Goal: Task Accomplishment & Management: Use online tool/utility

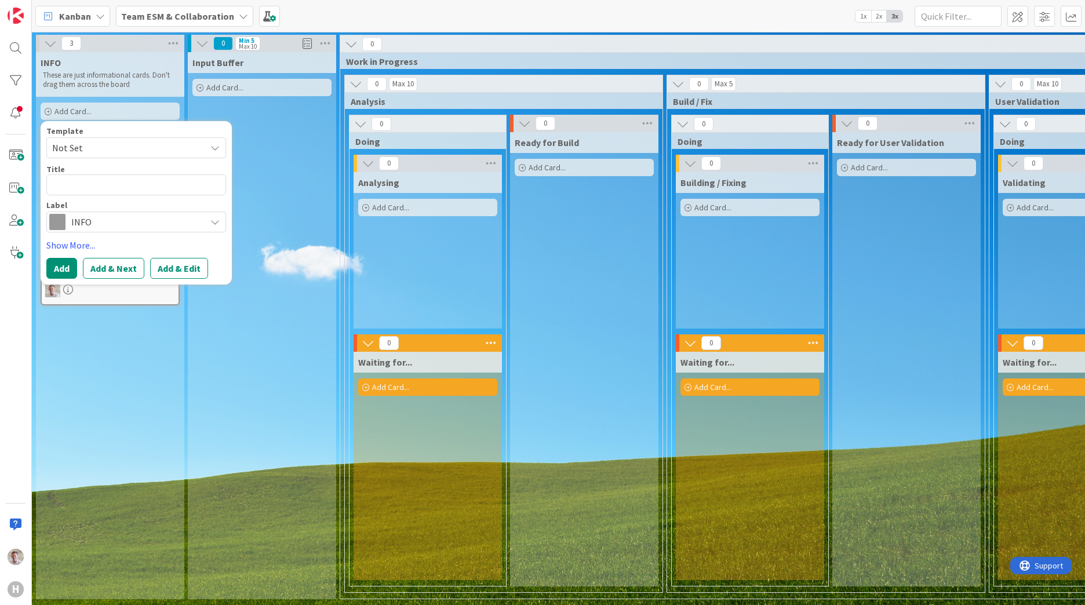
scroll to position [3, 0]
click at [207, 388] on div "Input Buffer Add Card..." at bounding box center [262, 325] width 148 height 547
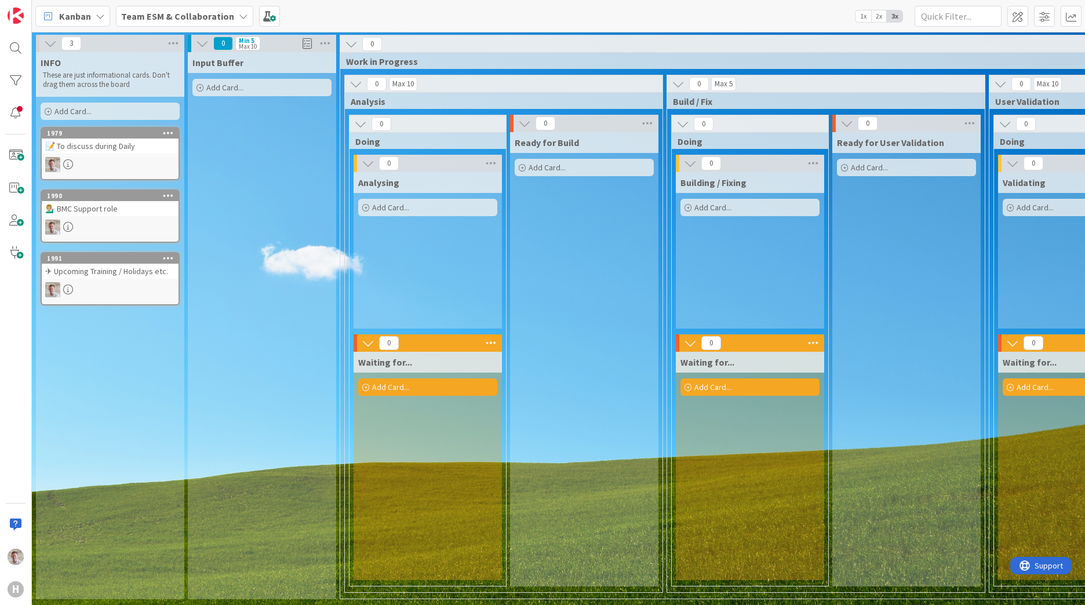
drag, startPoint x: 70, startPoint y: 328, endPoint x: 59, endPoint y: 110, distance: 218.8
click at [59, 110] on span "Add Card..." at bounding box center [72, 111] width 37 height 10
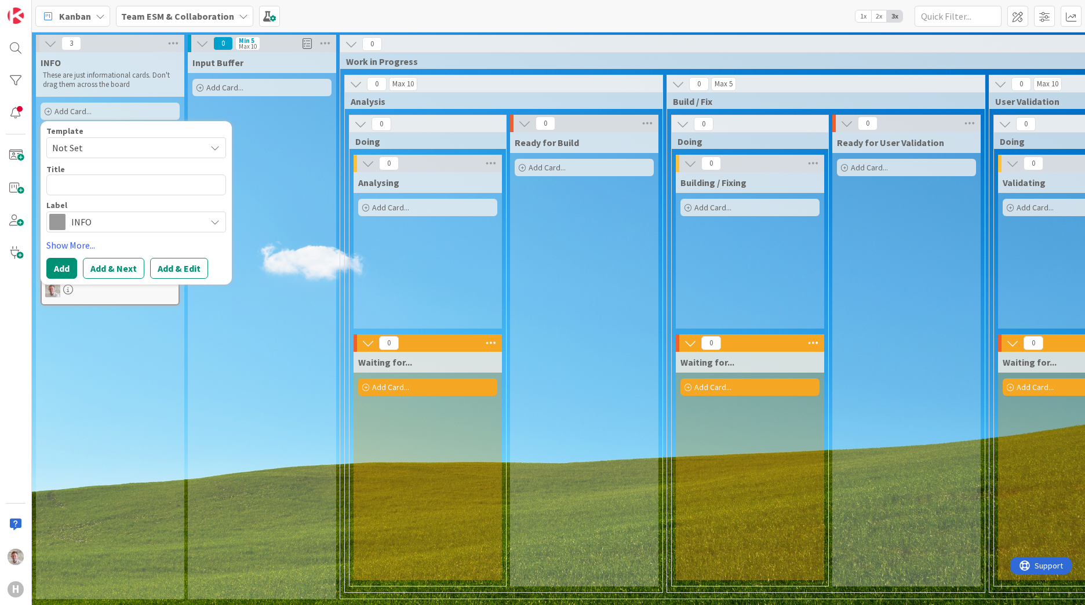
click at [72, 148] on span "Not Set" at bounding box center [124, 147] width 145 height 15
click at [79, 159] on div "Not Set Add Card Templates" at bounding box center [141, 187] width 191 height 57
click at [190, 129] on div "Template" at bounding box center [136, 131] width 180 height 8
click at [96, 185] on textarea at bounding box center [136, 184] width 180 height 21
type textarea "C"
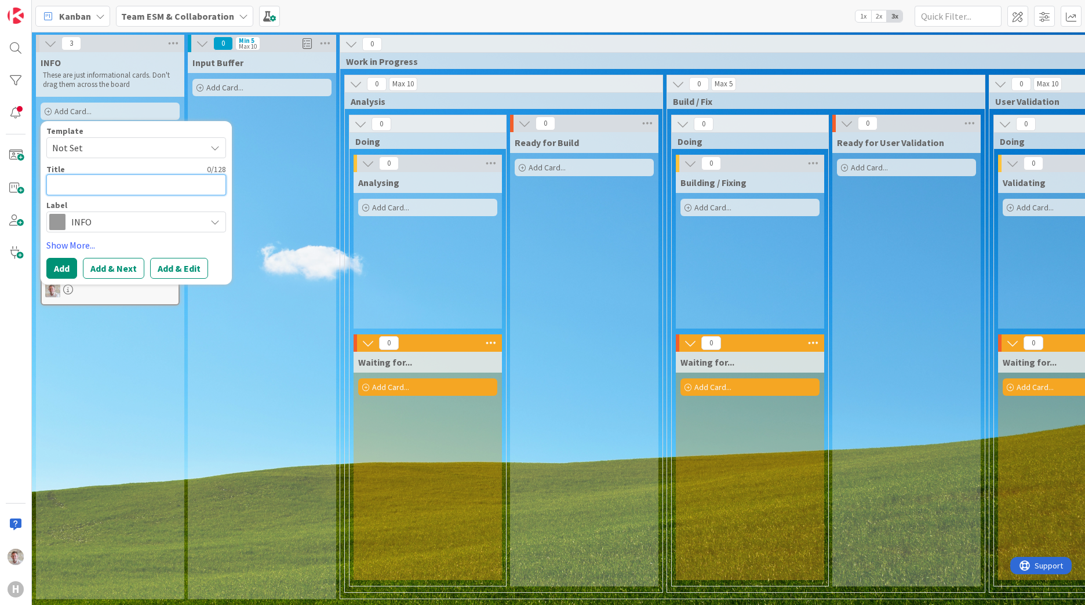
type textarea "x"
type textarea "Co"
type textarea "x"
type textarea "Com"
type textarea "x"
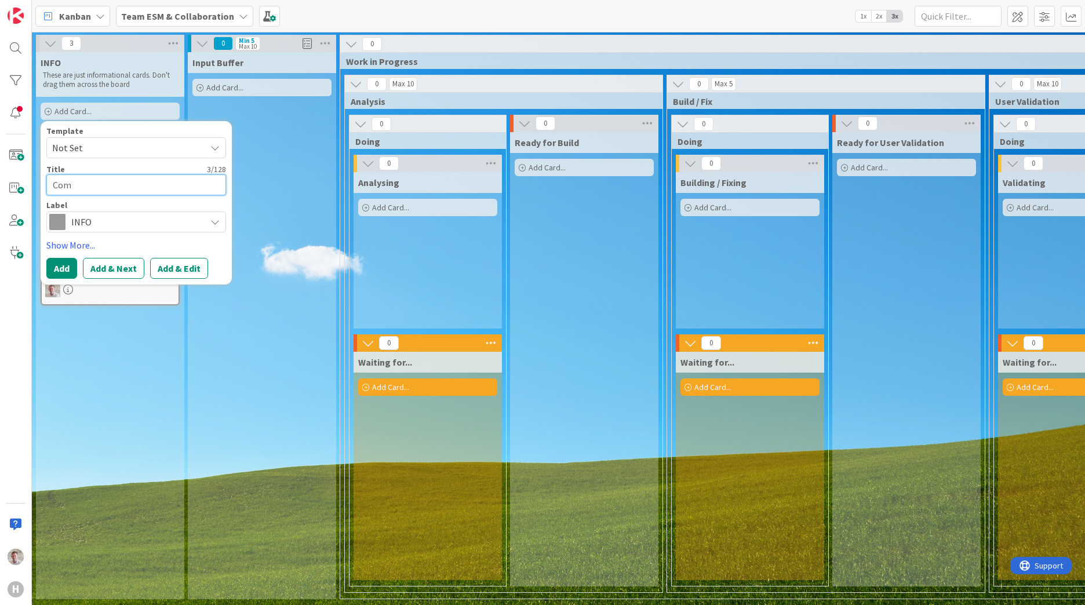
type textarea "Come"
type textarea "x"
type textarea "Comet"
type textarea "x"
type textarea "Comete"
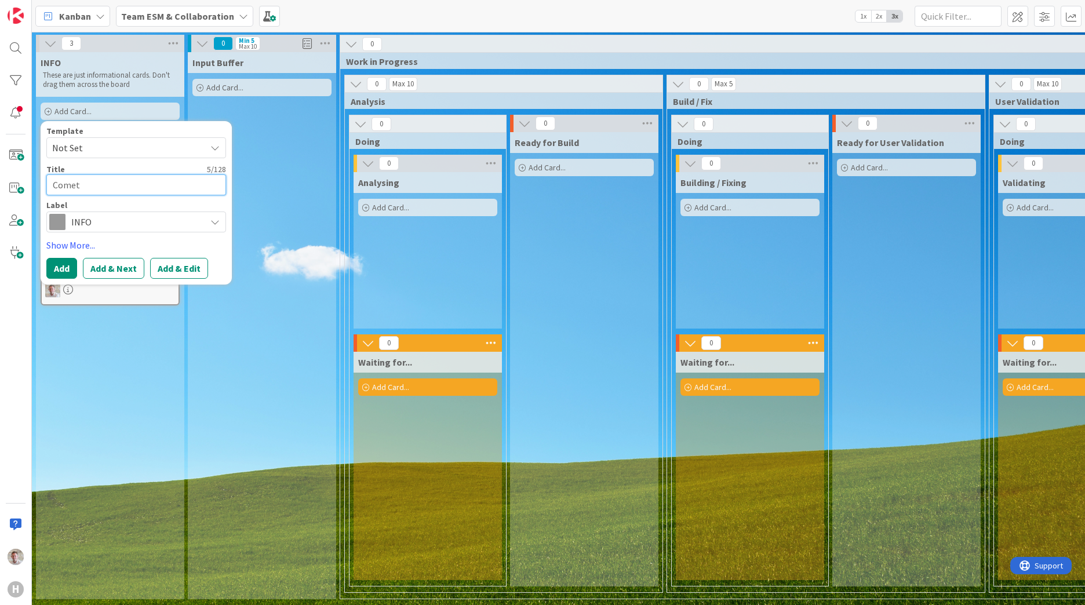
type textarea "x"
type textarea "Cometen"
type textarea "x"
type textarea "Cometenc"
type textarea "x"
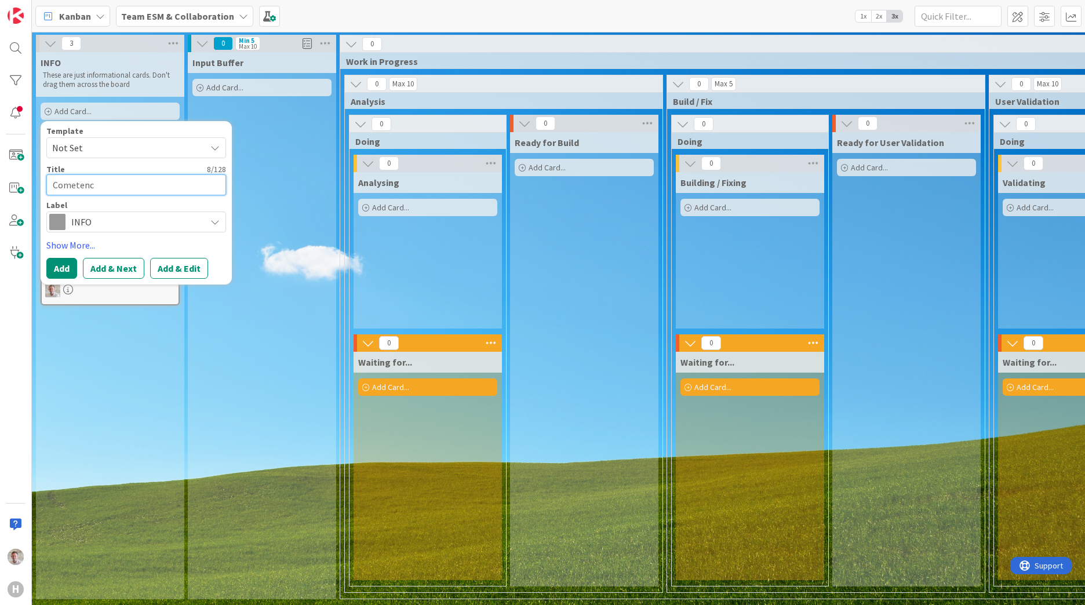
type textarea "Cometen"
type textarea "x"
type textarea "Comete"
type textarea "x"
type textarea "Comet"
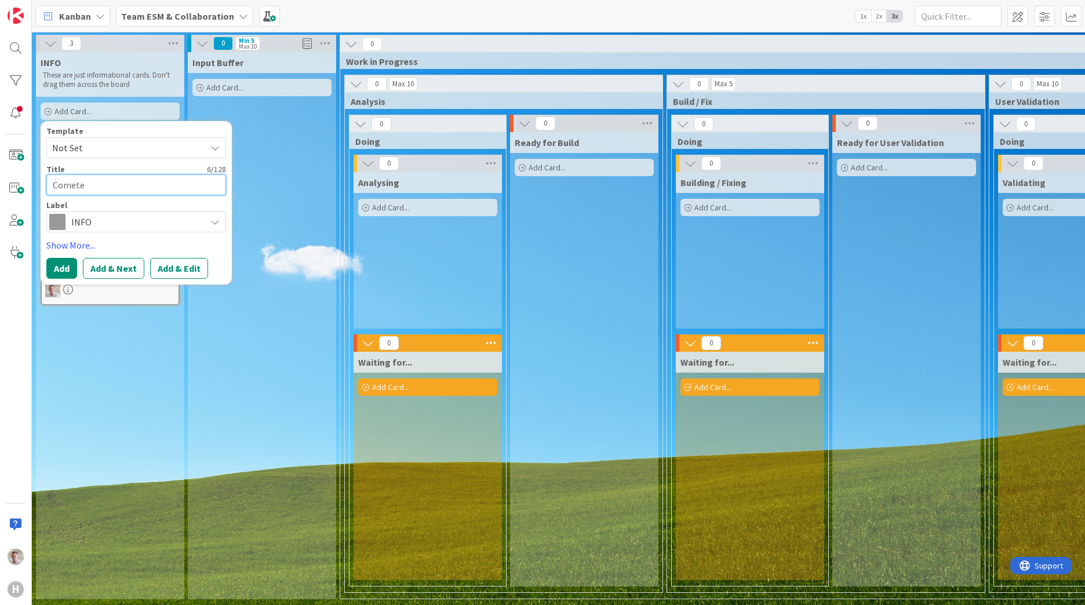
type textarea "x"
type textarea "Come"
type textarea "x"
type textarea "Com"
type textarea "x"
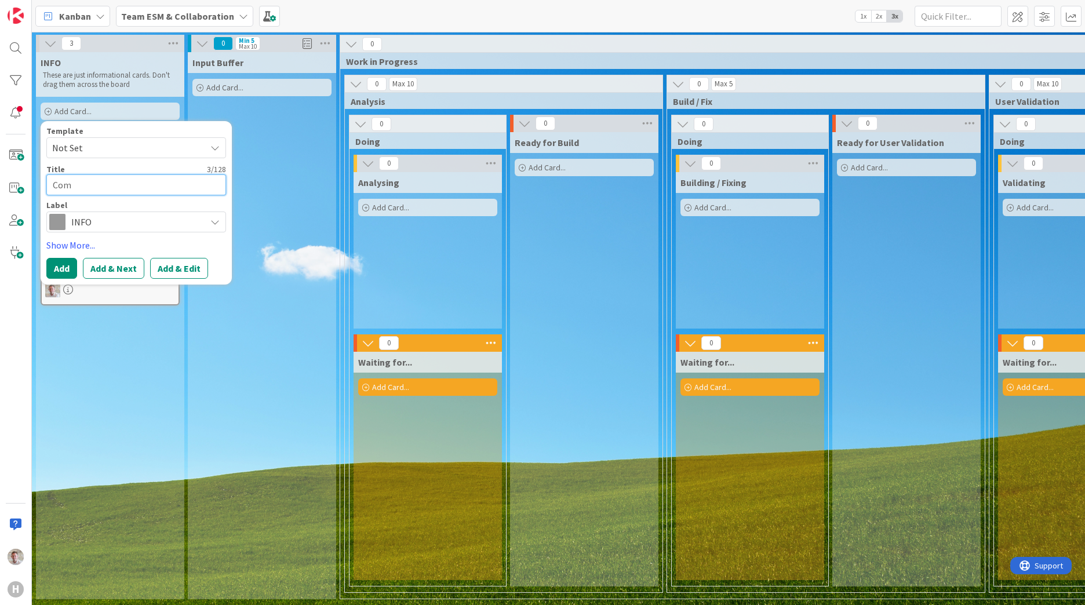
type textarea "Comp"
type textarea "x"
type textarea "Compe"
type textarea "x"
type textarea "Compet"
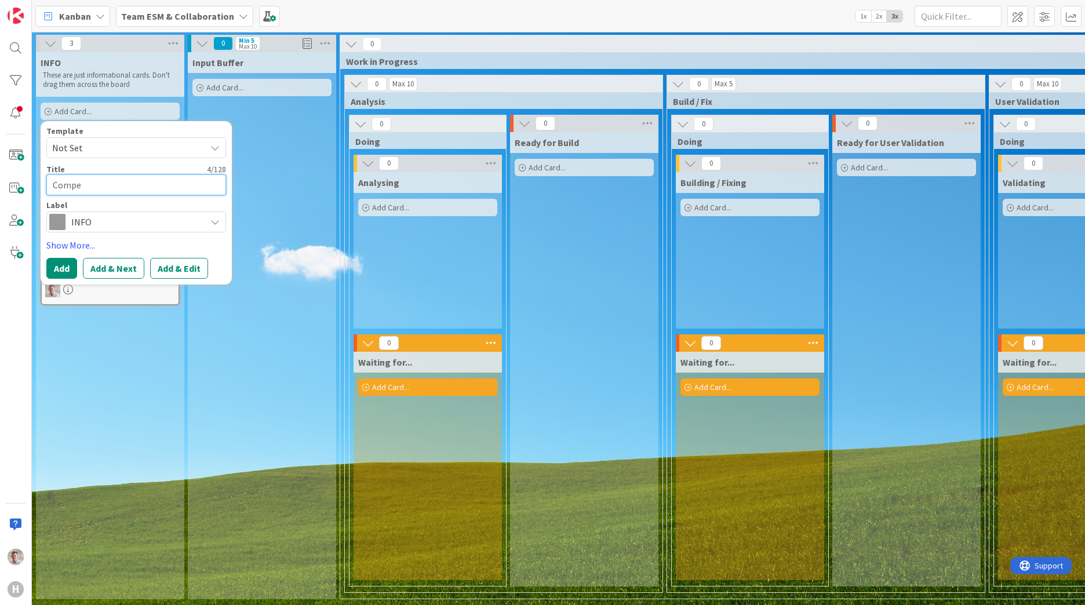
type textarea "x"
type textarea "Compete"
type textarea "x"
type textarea "Competen"
type textarea "x"
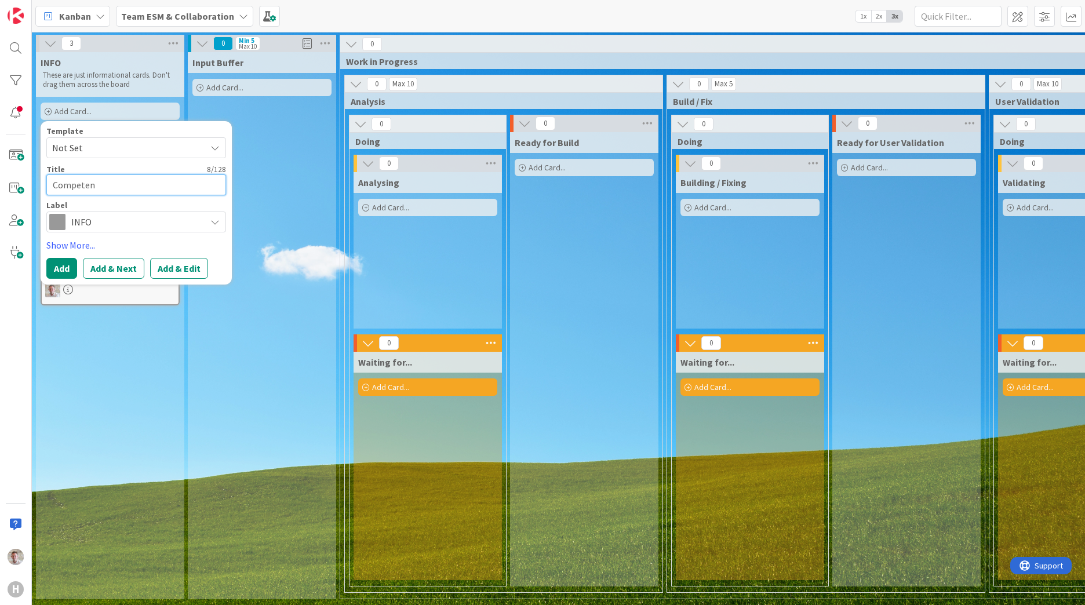
type textarea "Competenc"
type textarea "x"
type textarea "Competency"
type textarea "x"
type textarea "Competenc"
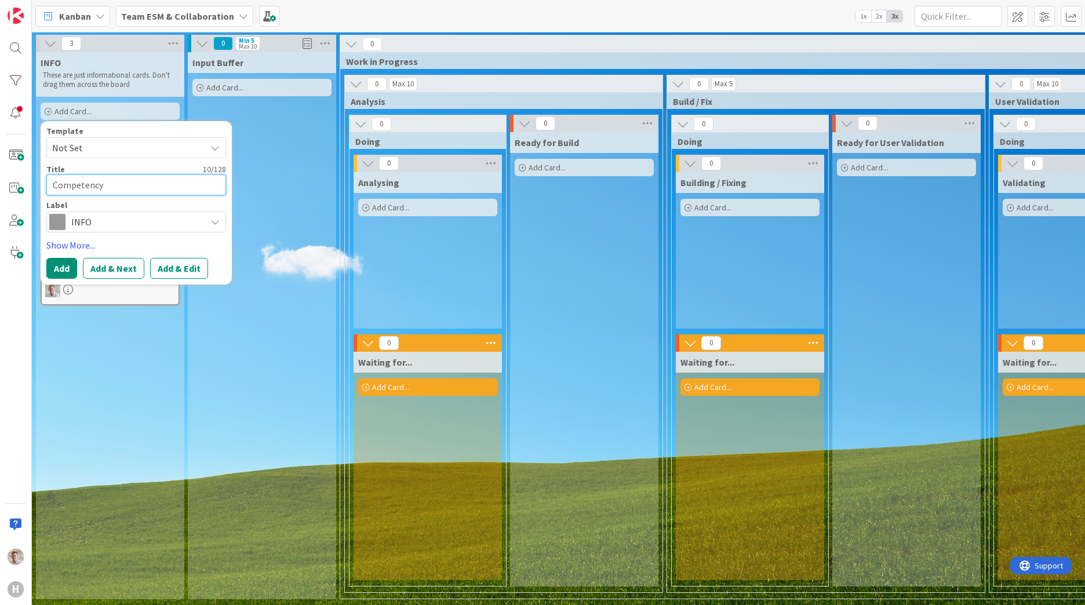
type textarea "x"
type textarea "Competence"
type textarea "x"
type textarea "Competence"
type textarea "x"
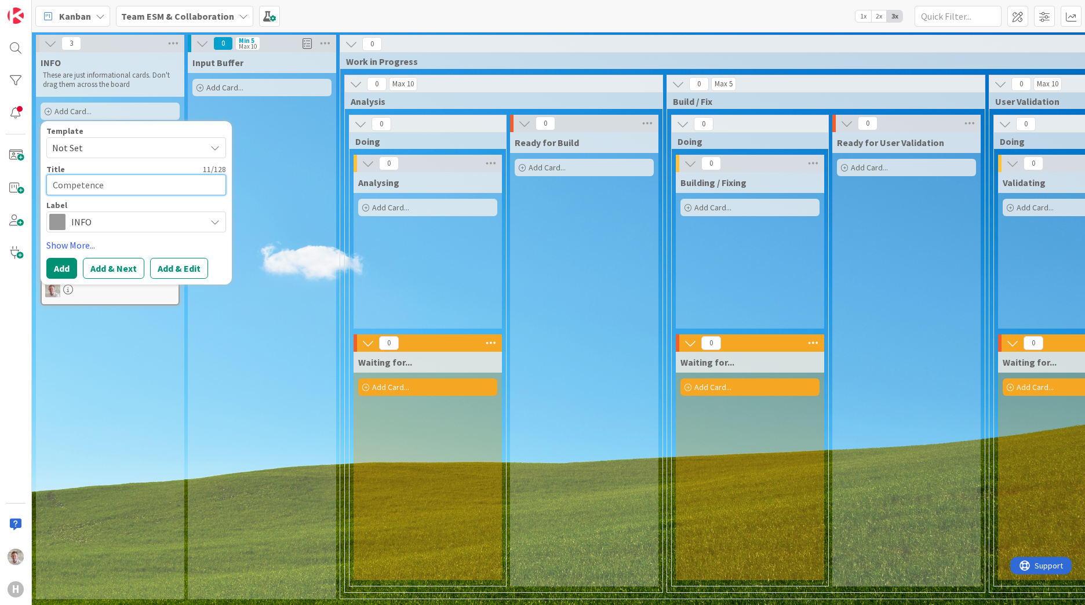
type textarea "Competence M"
type textarea "x"
type textarea "Competence Ma"
type textarea "x"
type textarea "Competence Mat"
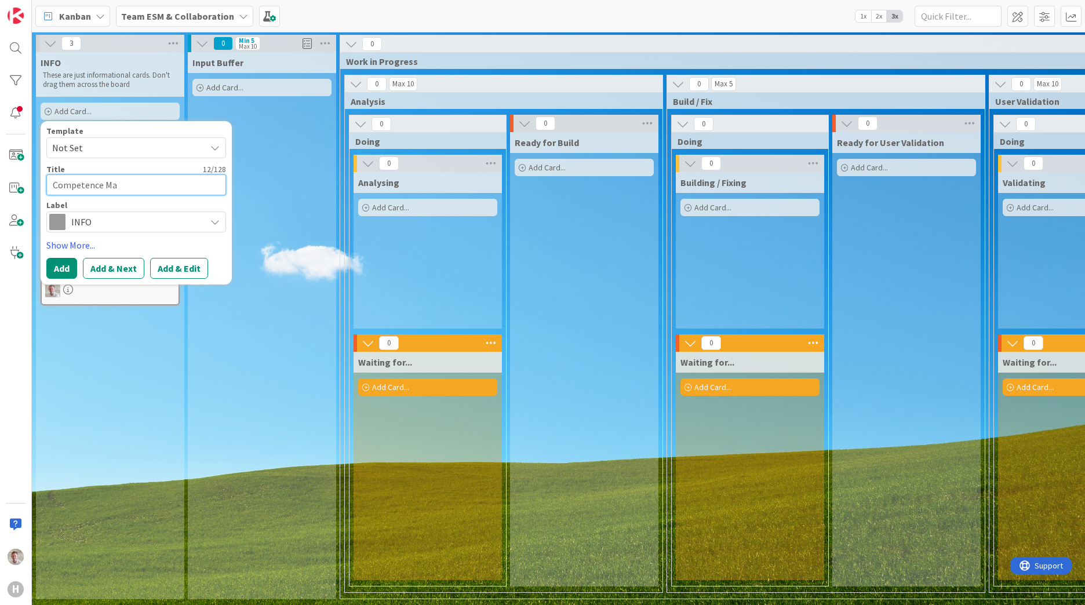
type textarea "x"
type textarea "Competence Matr"
type textarea "x"
type textarea "Competence Matri"
type textarea "x"
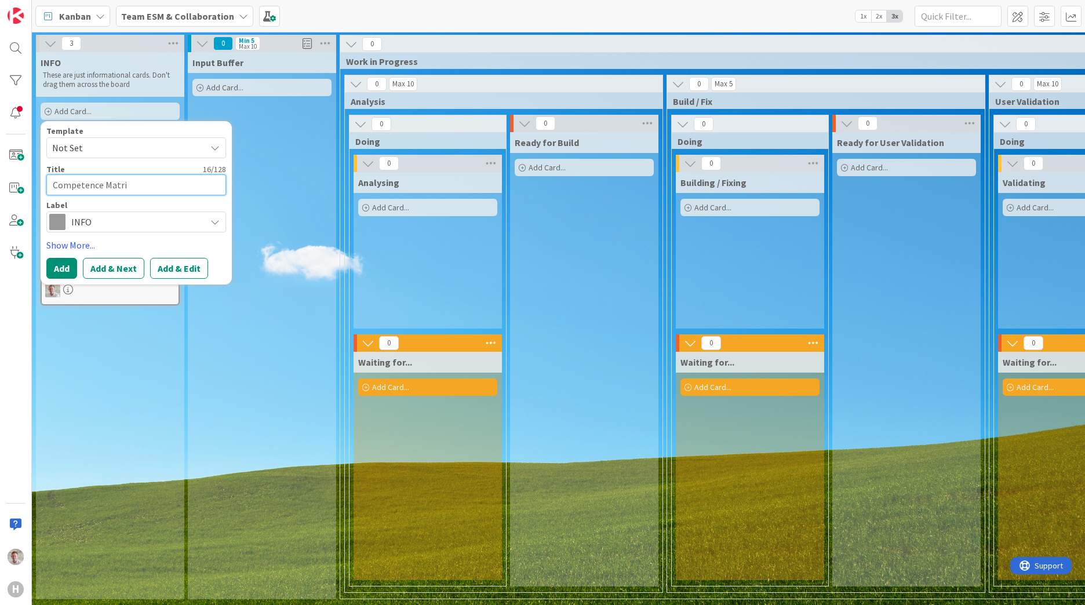
type textarea "Competence Matrix"
type textarea "x"
type textarea "Competence Matrix"
click at [72, 261] on button "Add" at bounding box center [61, 268] width 31 height 21
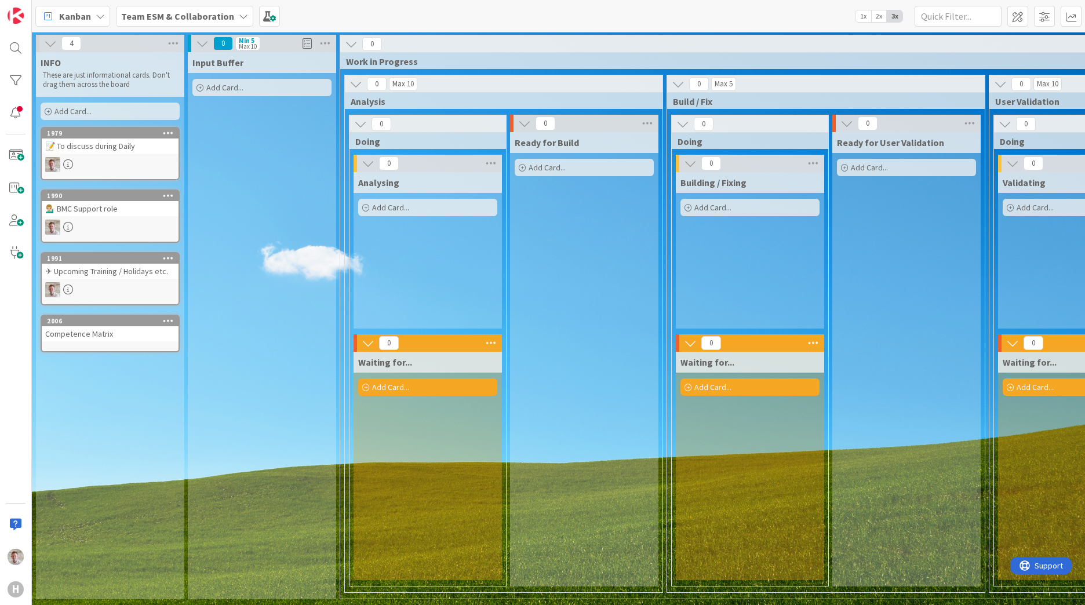
click at [70, 330] on div "Competence Matrix" at bounding box center [110, 333] width 137 height 15
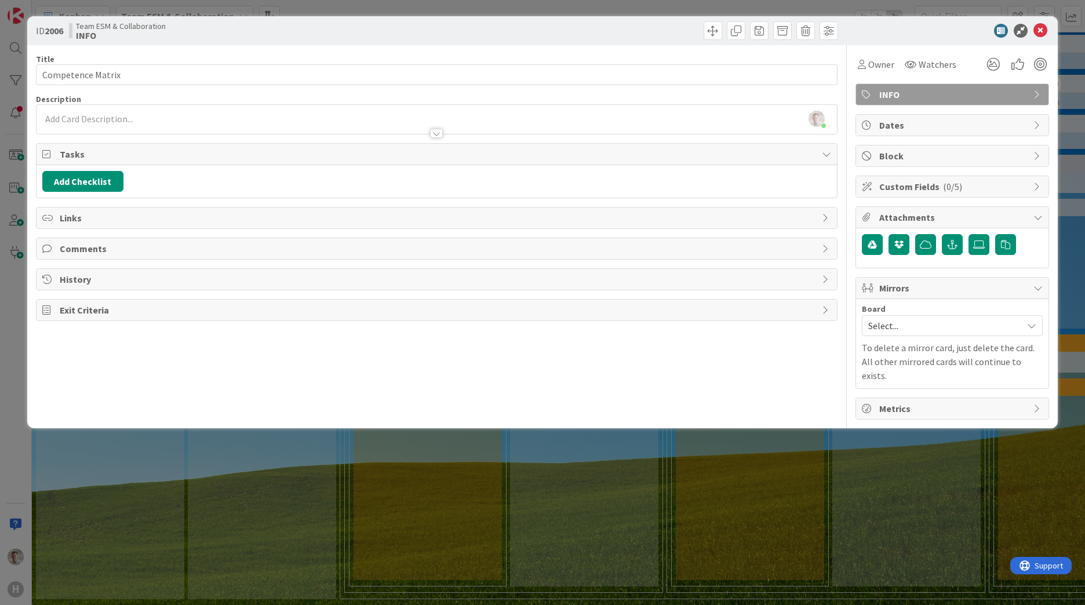
click at [52, 215] on icon at bounding box center [48, 217] width 12 height 9
click at [95, 247] on icon "button" at bounding box center [93, 245] width 9 height 9
click at [88, 285] on div "New" at bounding box center [89, 290] width 81 height 20
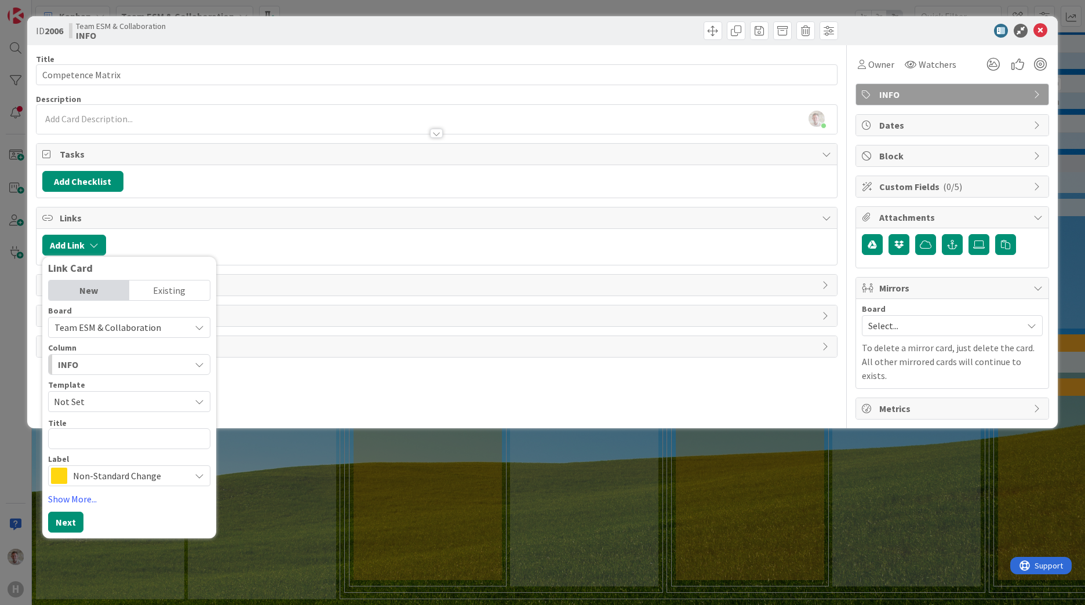
click at [265, 257] on div "Add Link Link Card New Existing Board Team ESM & Collaboration Column INFO Temp…" at bounding box center [437, 247] width 800 height 36
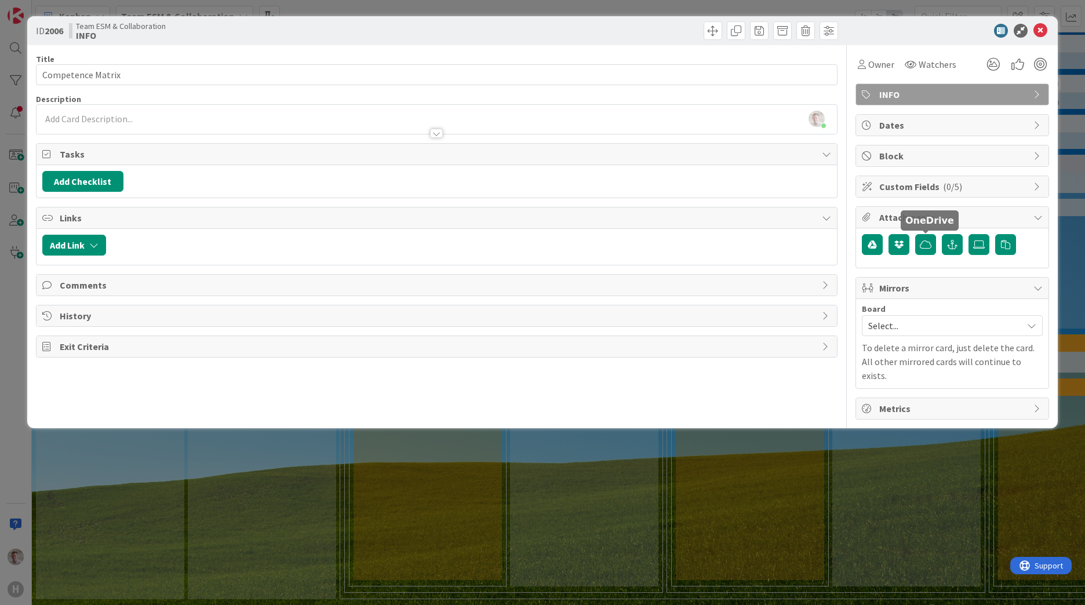
click at [939, 245] on div at bounding box center [952, 245] width 181 height 22
click at [944, 244] on button "button" at bounding box center [952, 244] width 21 height 21
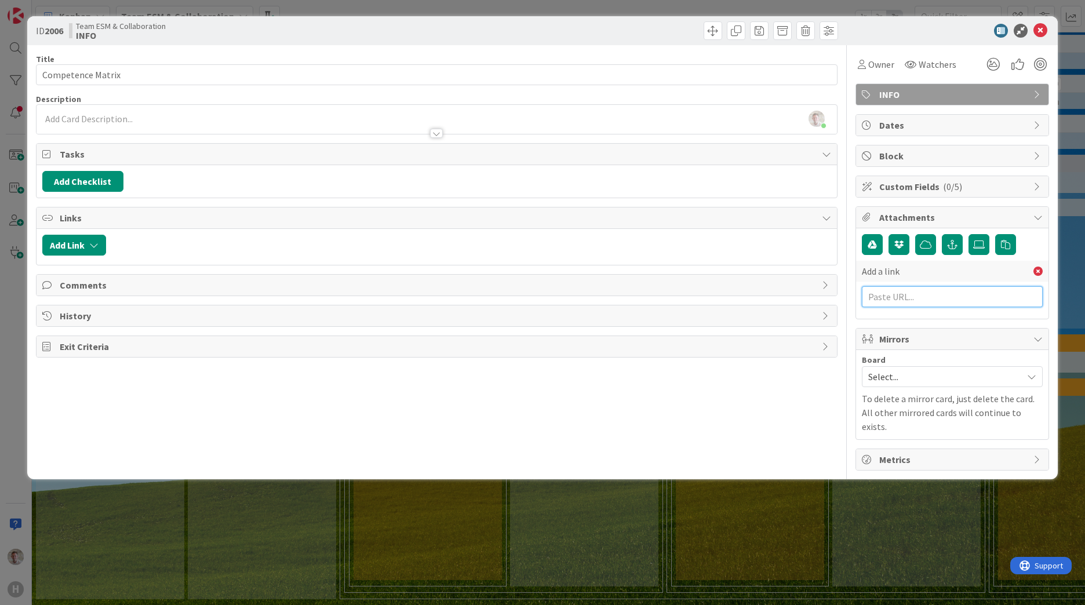
click at [876, 296] on input "text" at bounding box center [952, 296] width 181 height 21
paste input "[URL][DOMAIN_NAME]"
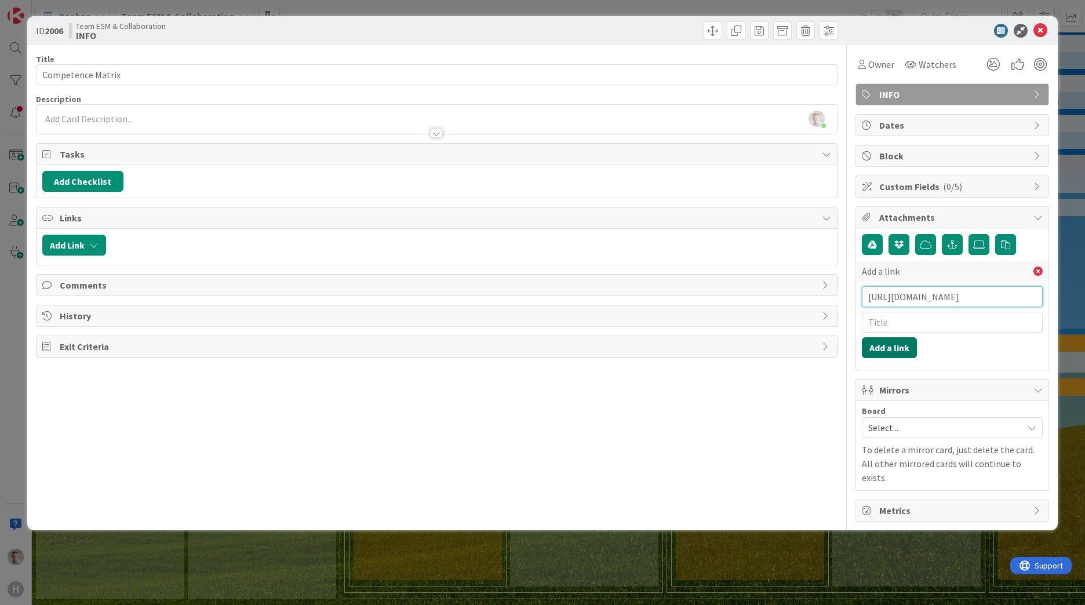
type input "[URL][DOMAIN_NAME]"
click at [883, 345] on button "Add a link" at bounding box center [889, 347] width 55 height 21
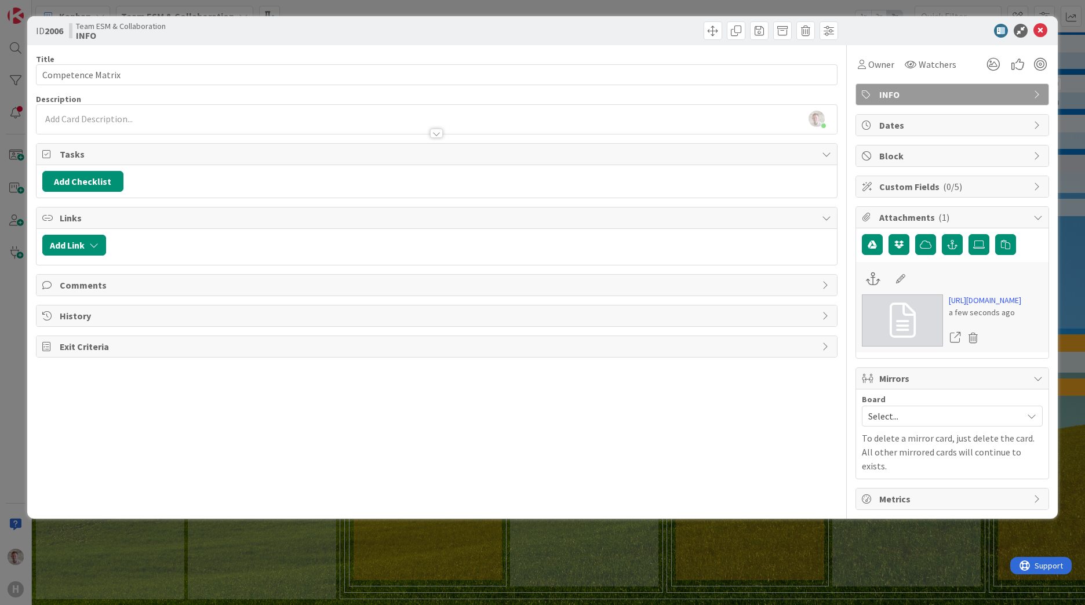
click at [103, 125] on div at bounding box center [437, 128] width 800 height 12
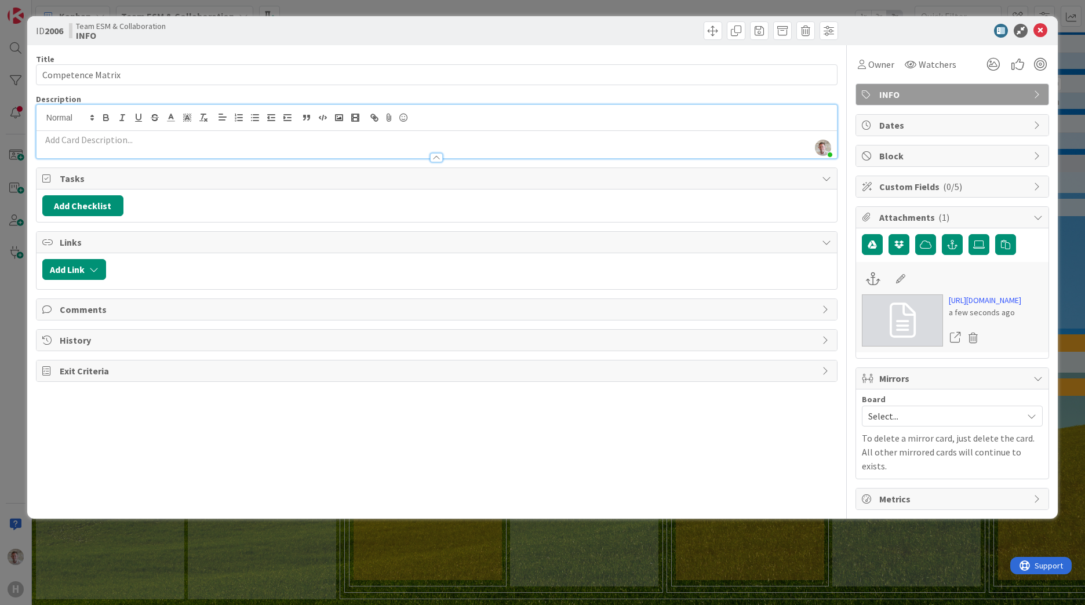
click at [78, 143] on p at bounding box center [436, 139] width 789 height 13
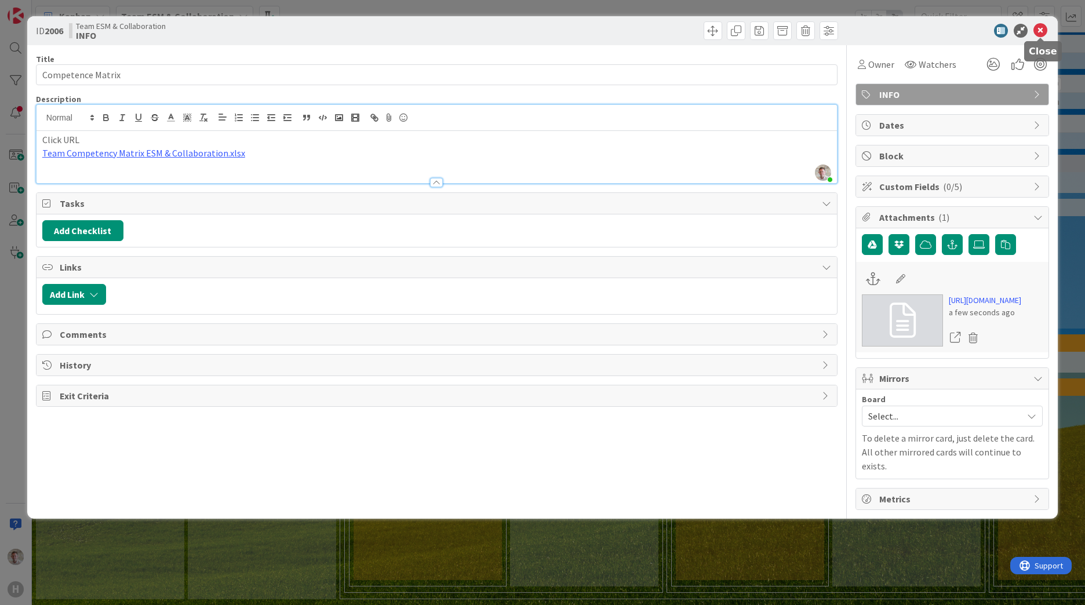
click at [1045, 29] on icon at bounding box center [1040, 31] width 14 height 14
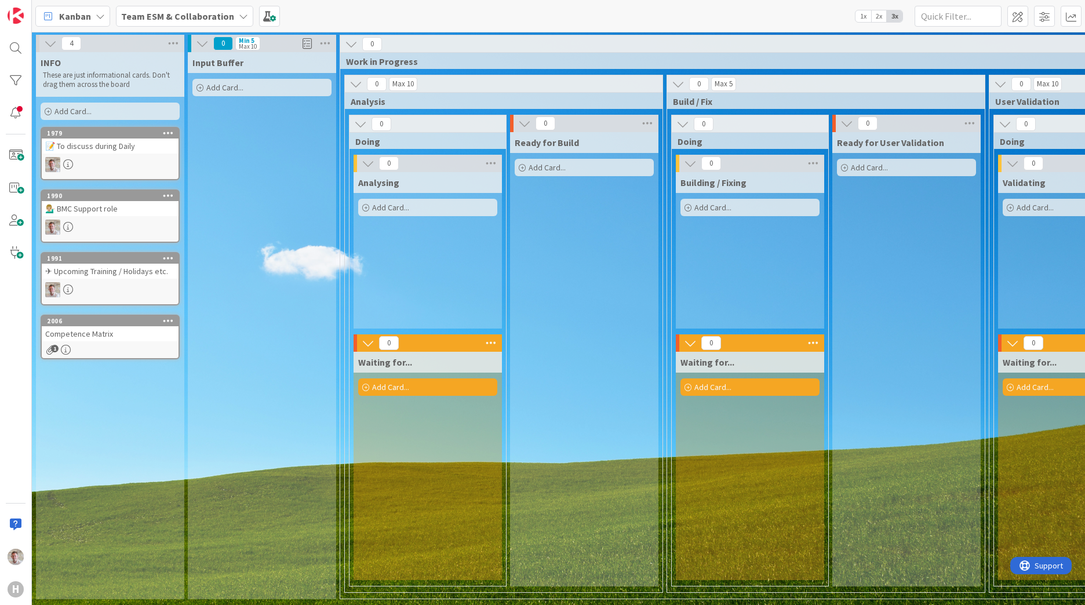
click at [82, 330] on div "Competence Matrix" at bounding box center [110, 333] width 137 height 15
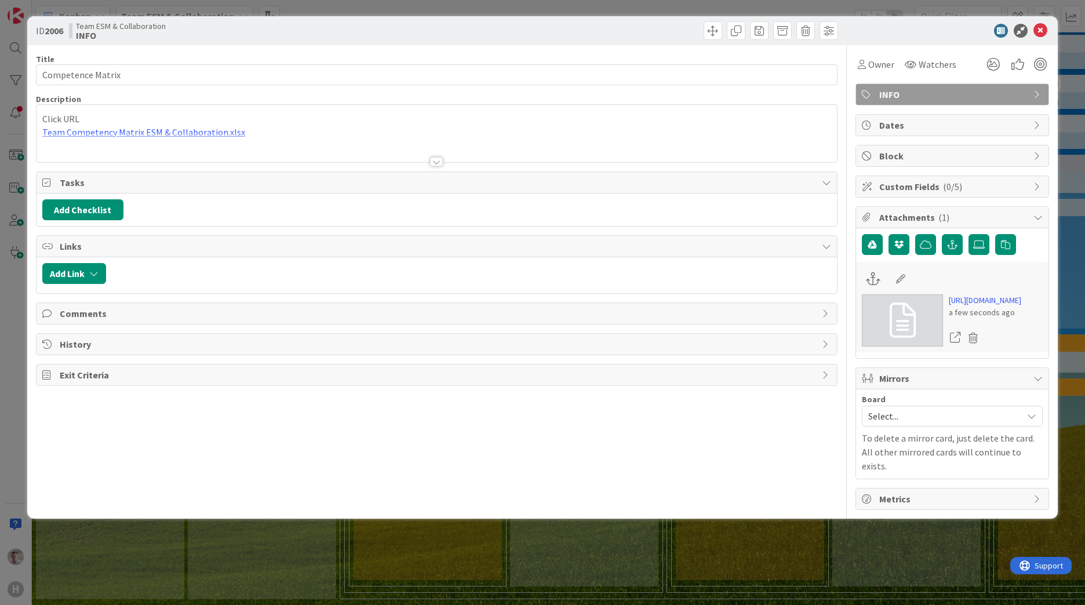
click at [183, 134] on div at bounding box center [437, 148] width 800 height 30
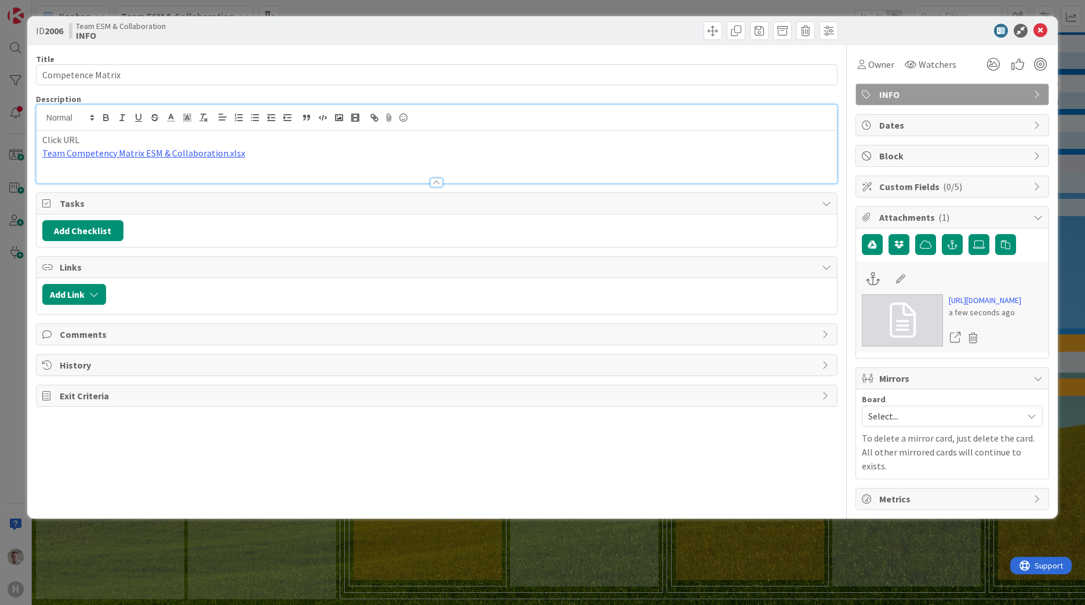
click at [179, 160] on div "Click URL Team Competency Matrix ESM & Collaboration.xlsx" at bounding box center [437, 157] width 800 height 52
click at [182, 155] on link "Team Competency Matrix ESM & Collaboration.xlsx" at bounding box center [143, 153] width 203 height 12
click at [977, 307] on link "[URL][DOMAIN_NAME]" at bounding box center [985, 300] width 72 height 12
click at [1041, 32] on icon at bounding box center [1040, 31] width 14 height 14
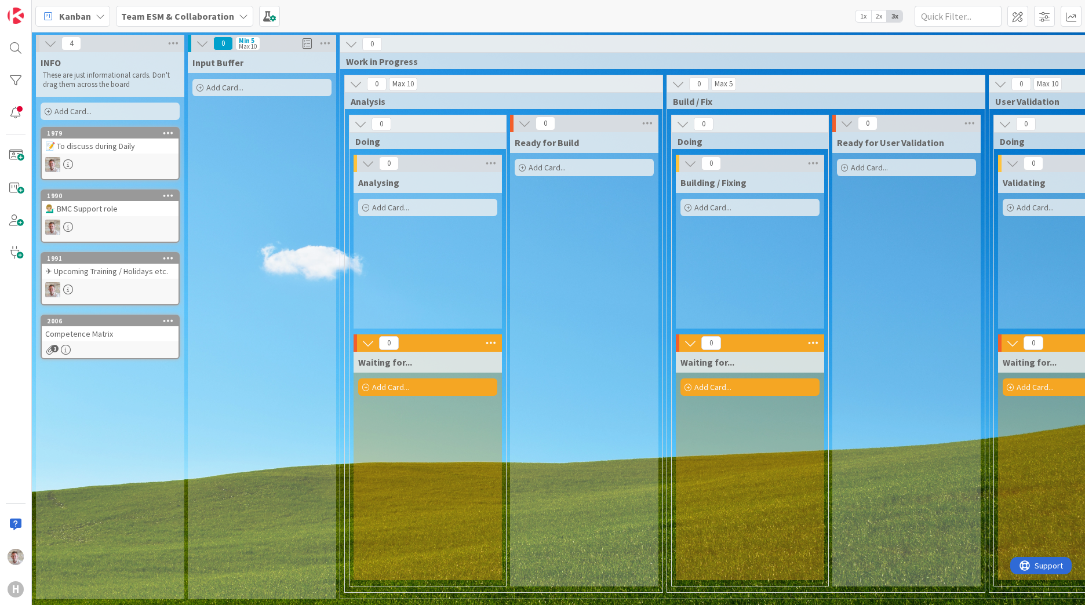
click at [71, 329] on div "Competence Matrix" at bounding box center [110, 333] width 137 height 15
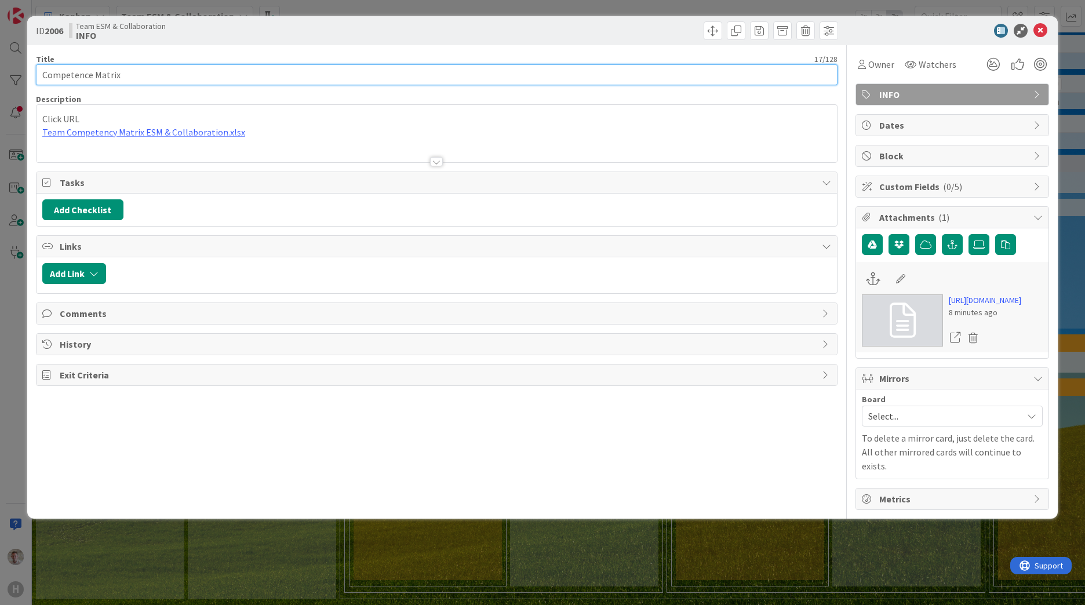
click at [41, 79] on input "Competence Matrix" at bounding box center [436, 74] width 801 height 21
click at [101, 73] on input "👍Competence Matrix" at bounding box center [436, 74] width 801 height 21
click at [155, 79] on input "👍Competency Matrix" at bounding box center [436, 74] width 801 height 21
type input "👍Competency Matrix"
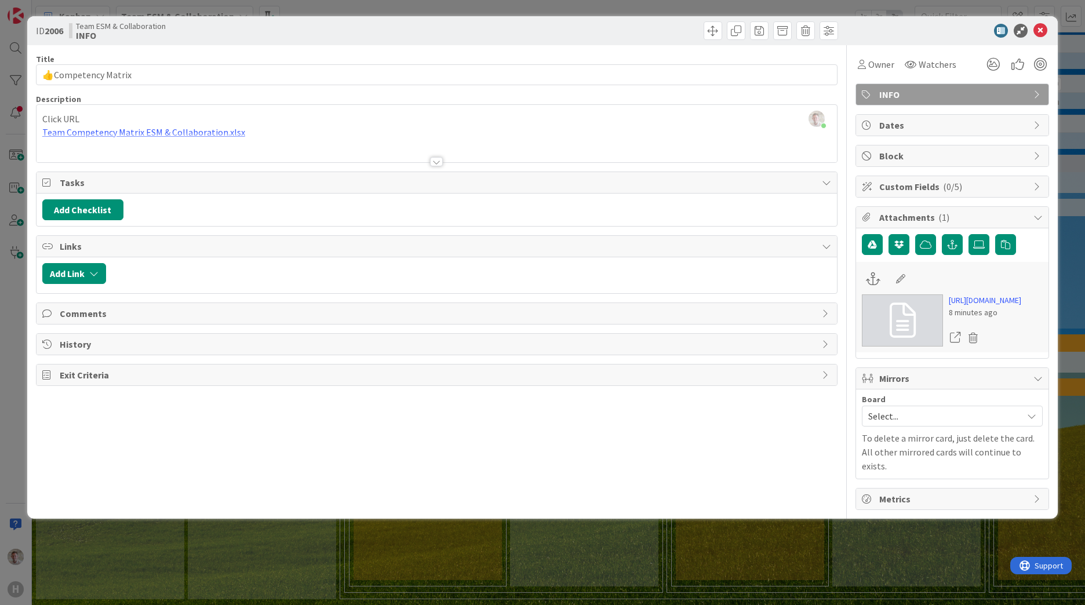
drag, startPoint x: 699, startPoint y: 169, endPoint x: 727, endPoint y: 160, distance: 29.9
click at [702, 168] on div "Title 19 / 128 👍Competency Matrix Description [PERSON_NAME] just joined Click U…" at bounding box center [436, 277] width 801 height 465
click at [1045, 30] on icon at bounding box center [1040, 31] width 14 height 14
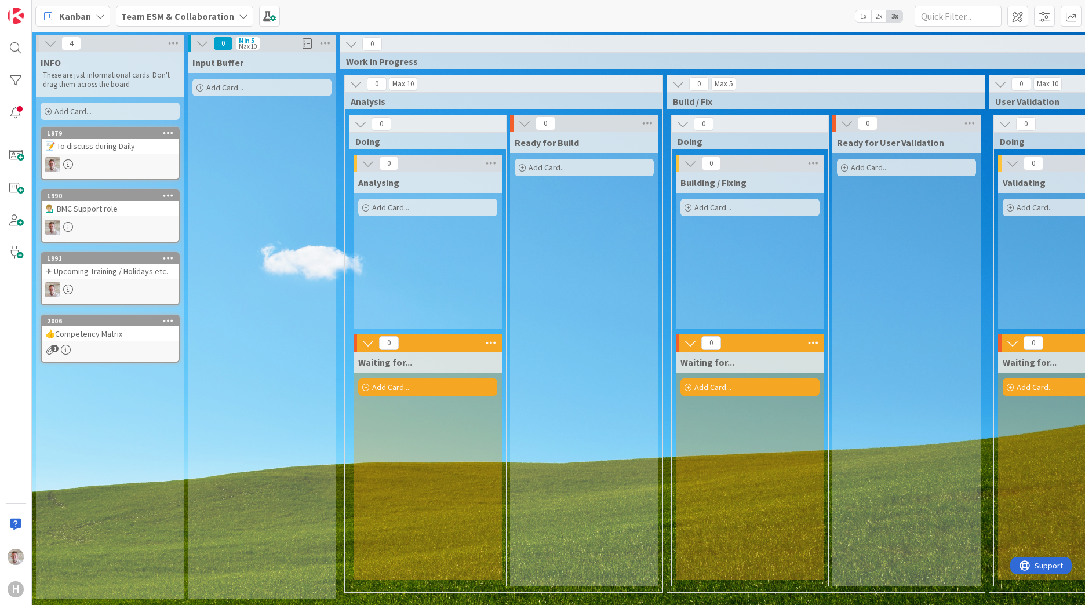
click at [97, 206] on div "💁🏼‍♂️ BMC Support role" at bounding box center [110, 208] width 137 height 15
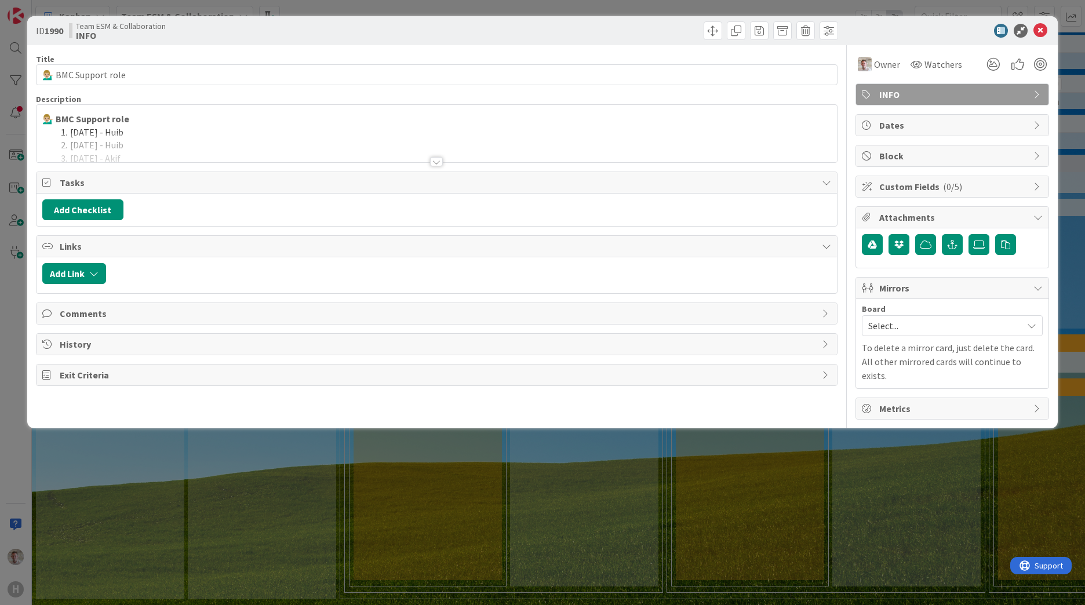
click at [438, 162] on div at bounding box center [436, 161] width 13 height 9
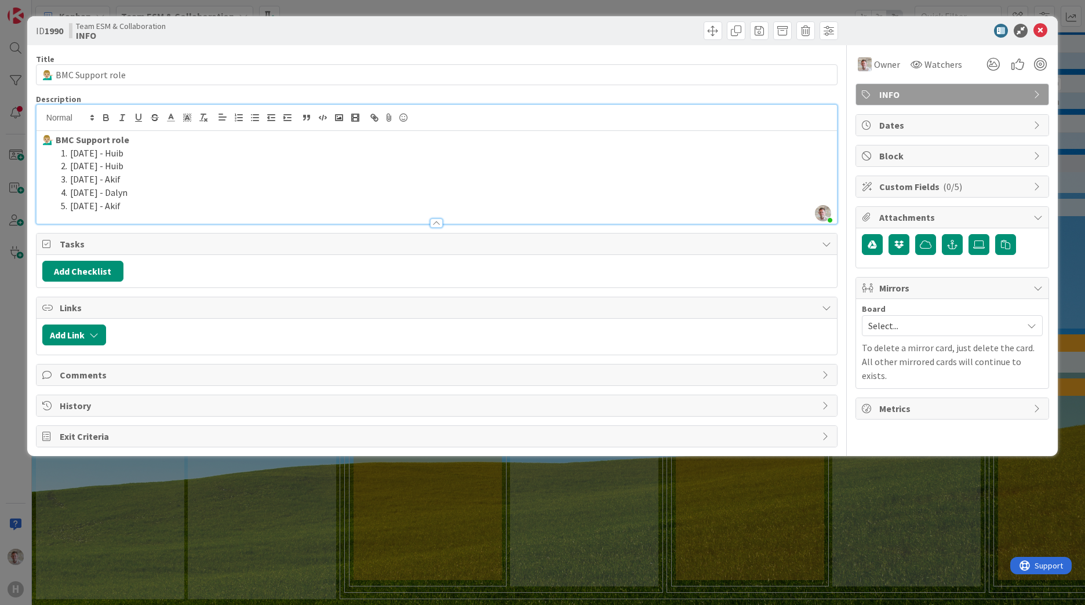
click at [198, 216] on div at bounding box center [437, 218] width 800 height 12
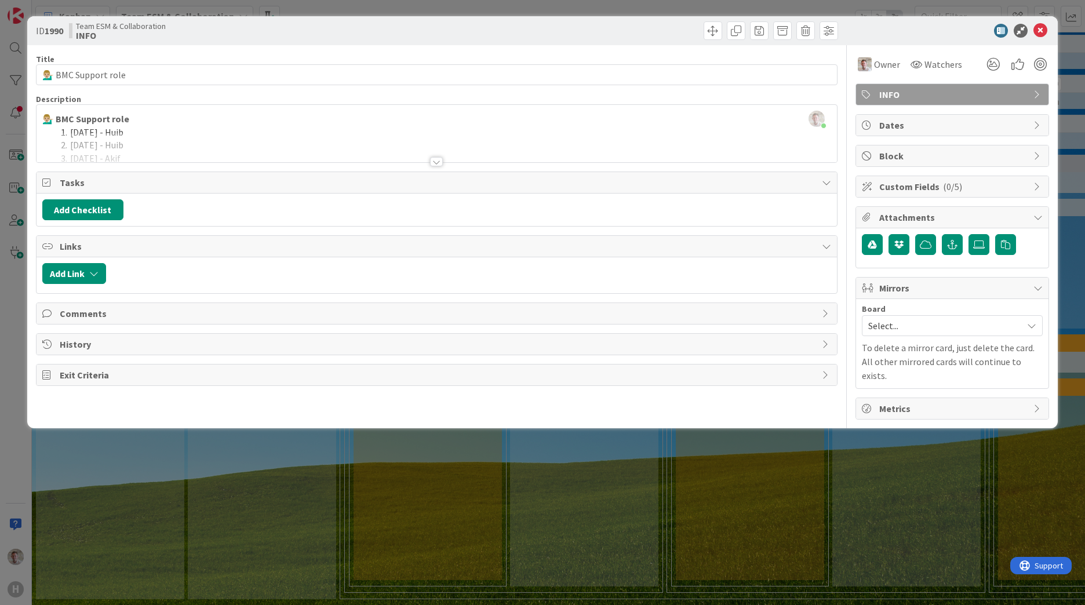
click at [194, 151] on div at bounding box center [437, 148] width 800 height 30
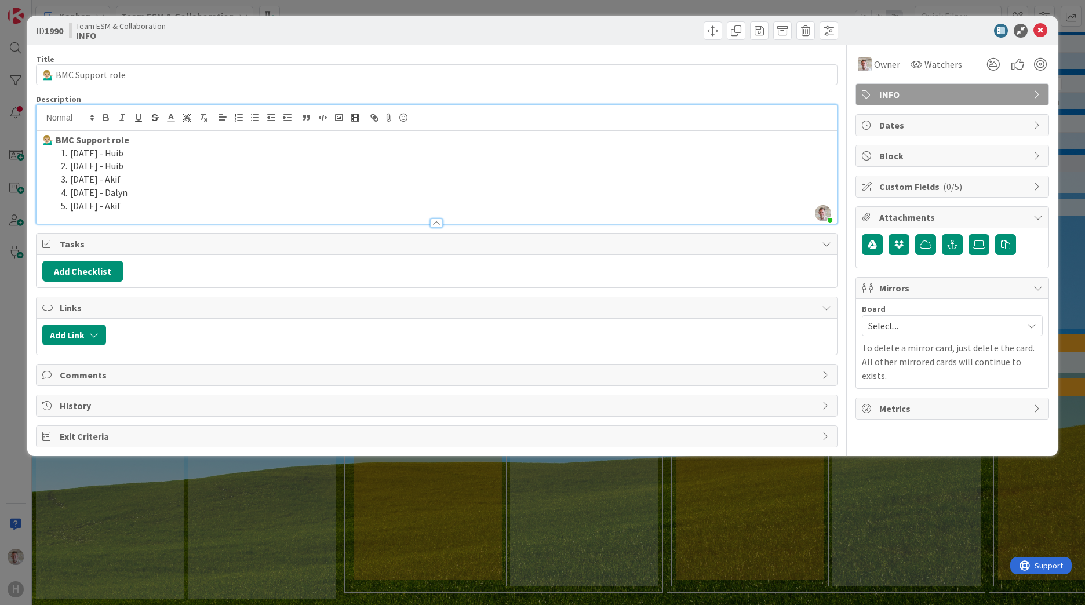
click at [170, 195] on li "[DATE] - Dalyn" at bounding box center [443, 192] width 775 height 13
click at [136, 209] on li "[DATE] - Akif" at bounding box center [443, 205] width 775 height 13
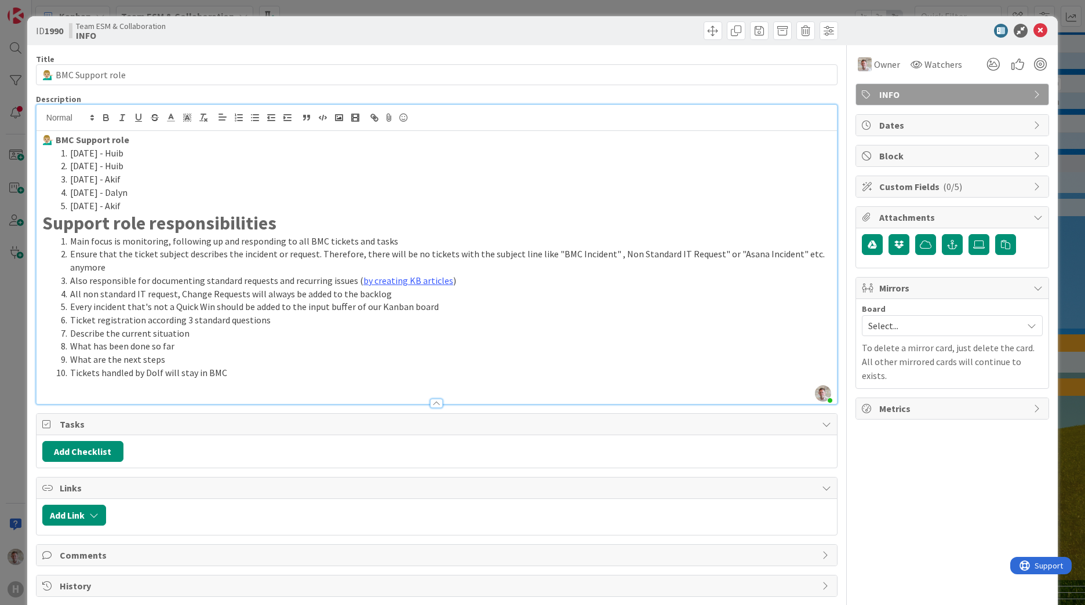
click at [212, 206] on li "[DATE] - Akif" at bounding box center [443, 205] width 775 height 13
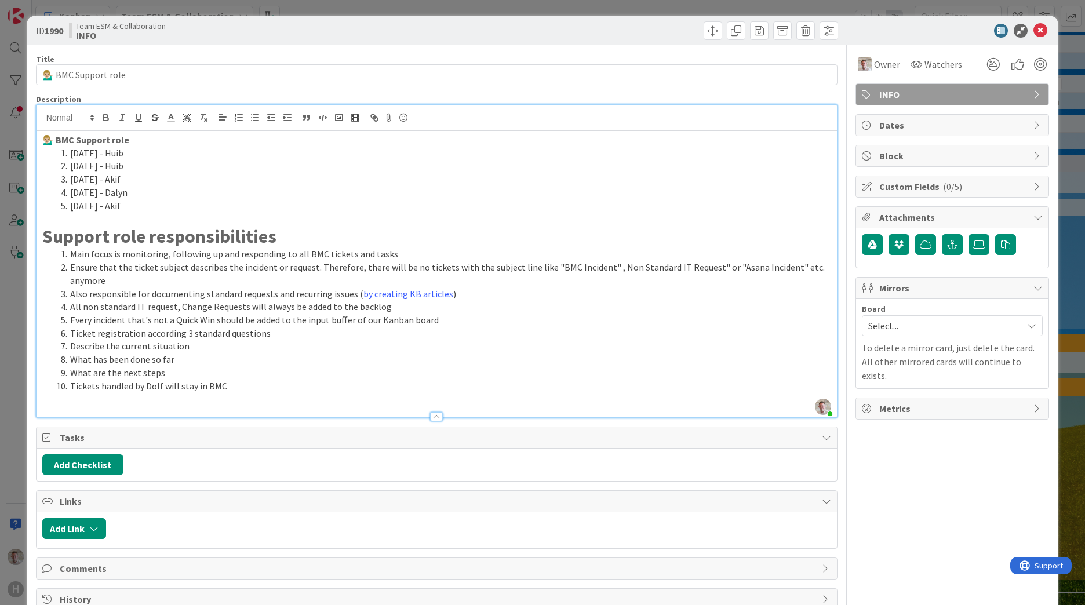
click at [1039, 31] on icon at bounding box center [1040, 31] width 14 height 14
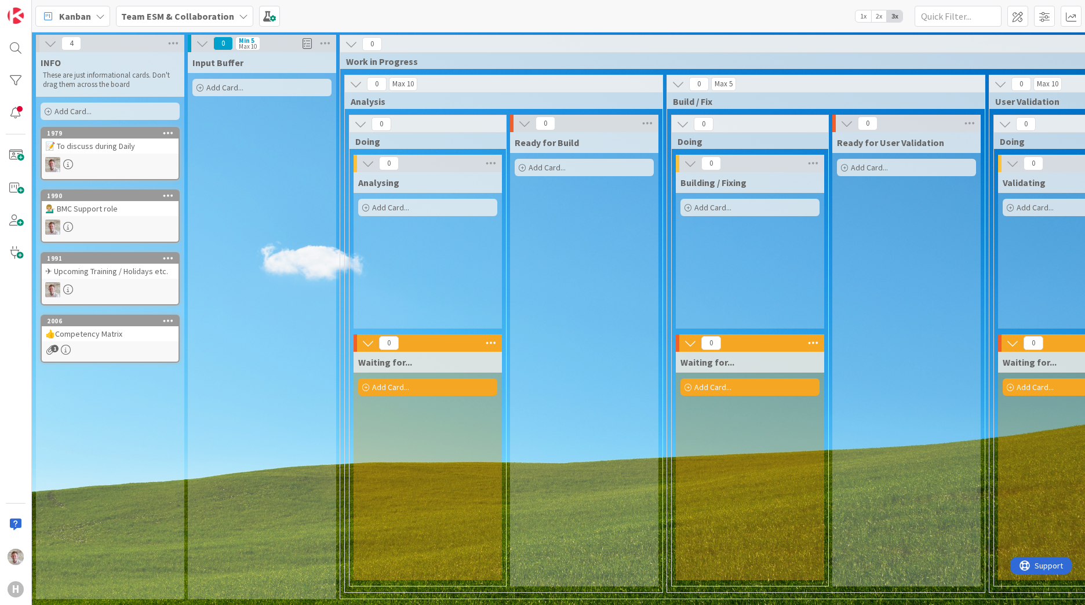
click at [94, 210] on div "💁🏼‍♂️ BMC Support role" at bounding box center [110, 208] width 137 height 15
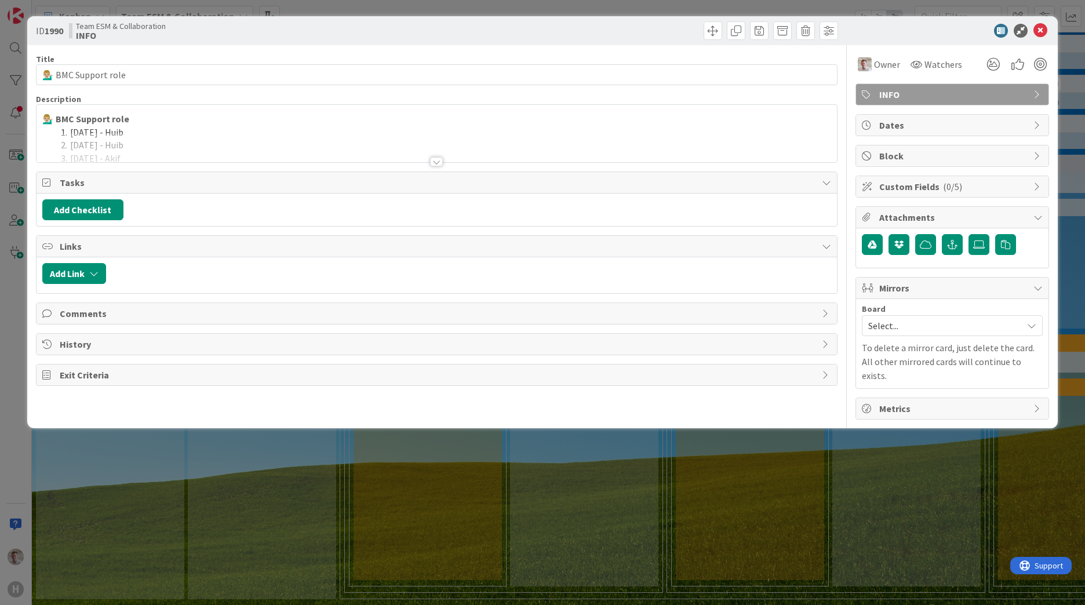
click at [435, 160] on div at bounding box center [436, 161] width 13 height 9
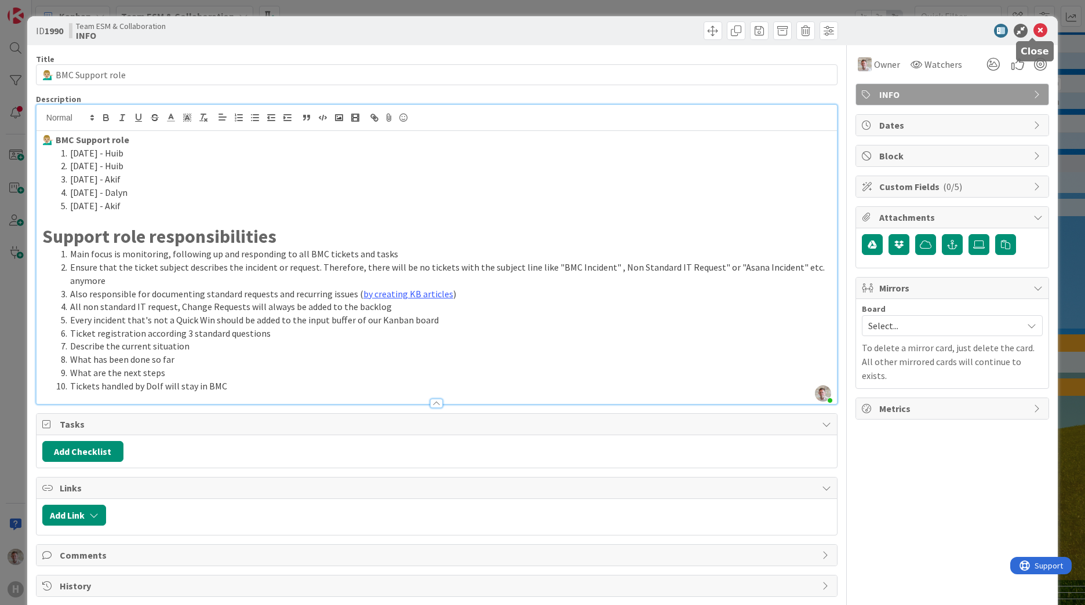
click at [1033, 34] on icon at bounding box center [1040, 31] width 14 height 14
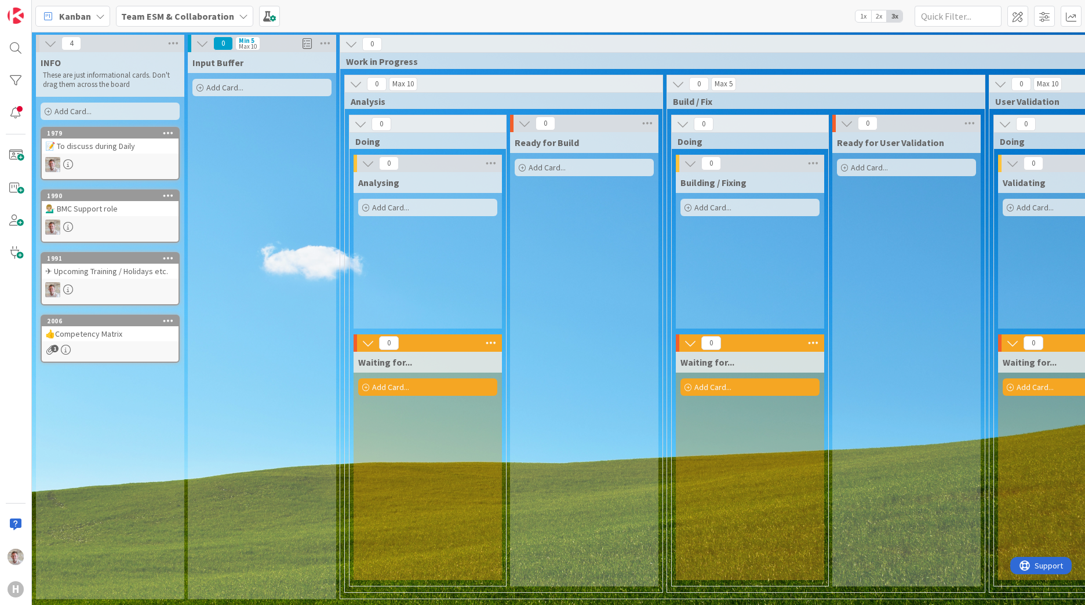
click at [98, 204] on div "💁🏼‍♂️ BMC Support role" at bounding box center [110, 208] width 137 height 15
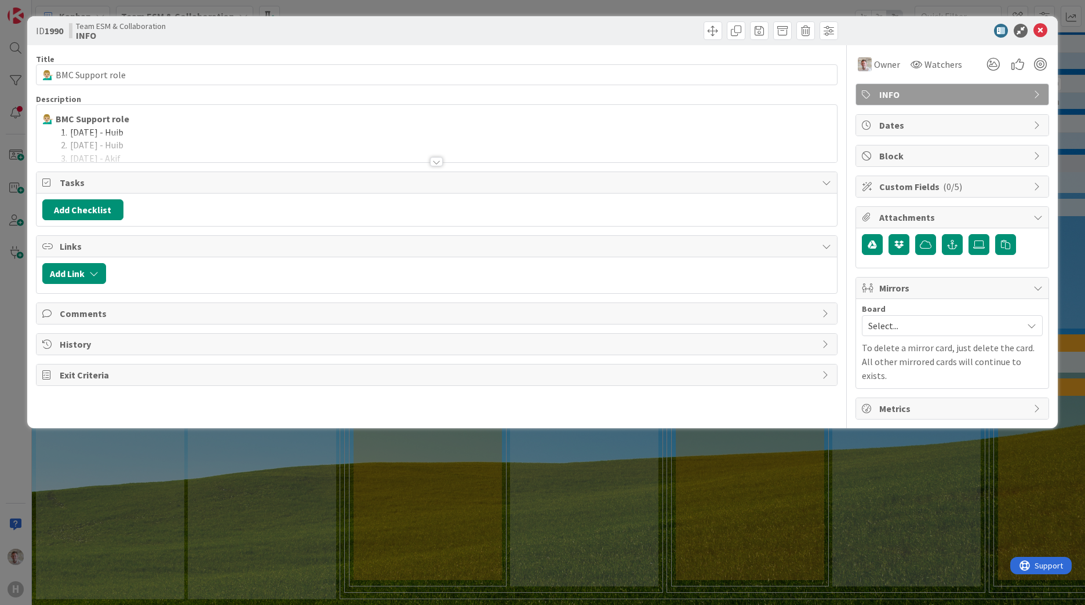
click at [431, 162] on div at bounding box center [436, 161] width 13 height 9
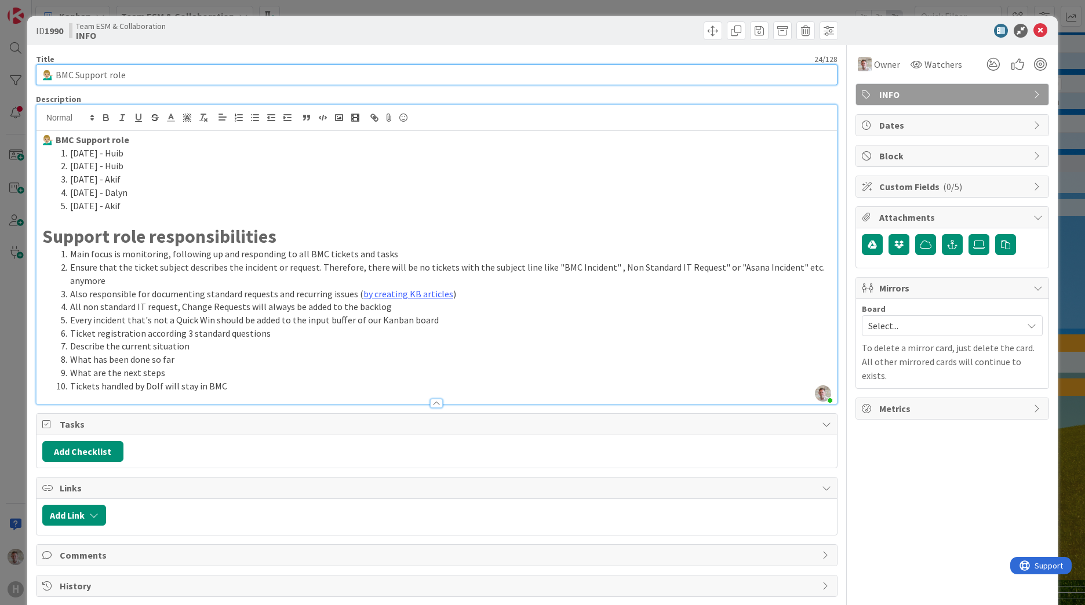
click at [68, 75] on input "💁🏼‍♂️ BMC Support role" at bounding box center [436, 74] width 801 height 21
click at [145, 70] on input "💁🏼‍♂️ Support role" at bounding box center [436, 74] width 801 height 21
type input "💁🏼‍♂️ Support role"
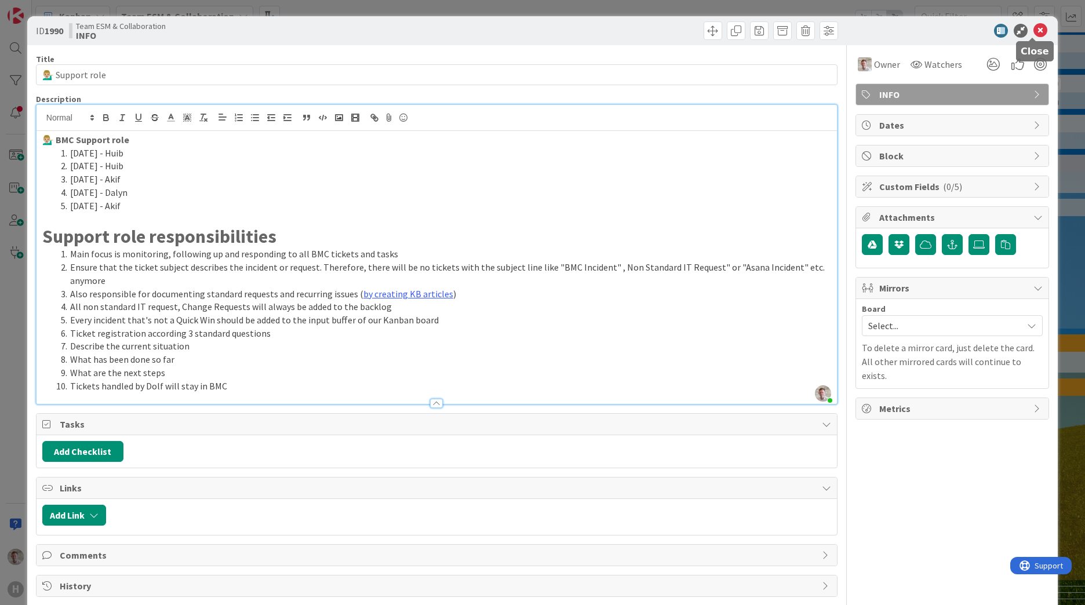
click at [1033, 34] on icon at bounding box center [1040, 31] width 14 height 14
